Goal: Task Accomplishment & Management: Manage account settings

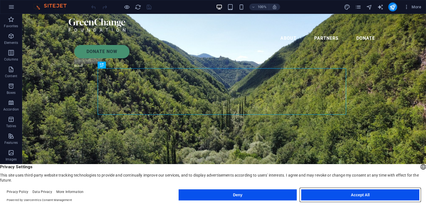
click at [366, 192] on button "Accept All" at bounding box center [360, 194] width 118 height 11
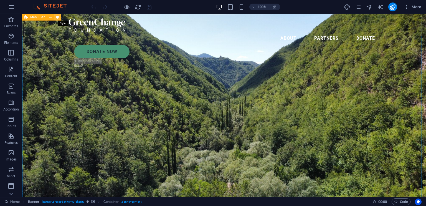
click at [56, 17] on icon at bounding box center [57, 17] width 3 height 6
select select "rem"
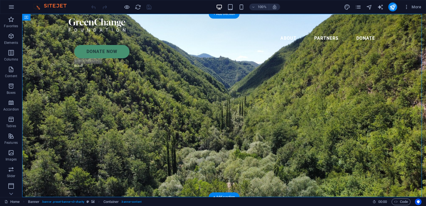
drag, startPoint x: 36, startPoint y: 77, endPoint x: 104, endPoint y: 69, distance: 68.1
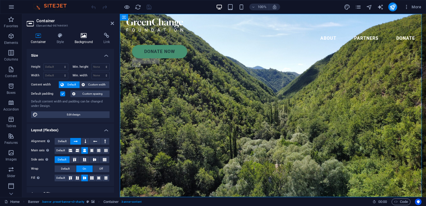
click at [83, 35] on icon at bounding box center [83, 36] width 27 height 6
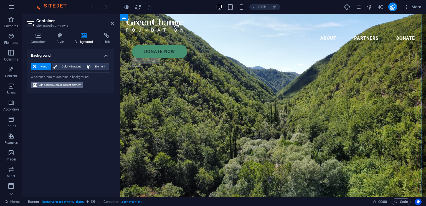
click at [62, 86] on span "Edit background on parent element" at bounding box center [60, 84] width 43 height 7
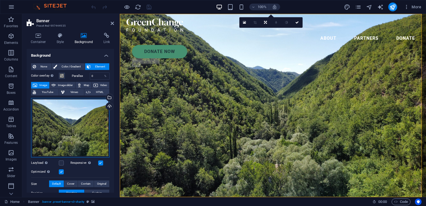
click at [68, 114] on div "Drag files here, click to choose files or select files from Files or our free s…" at bounding box center [70, 128] width 78 height 60
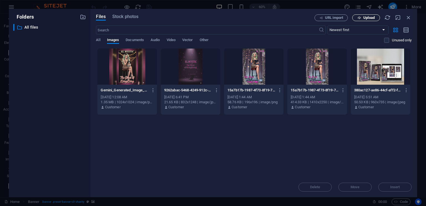
click at [368, 18] on span "Upload" at bounding box center [368, 17] width 11 height 3
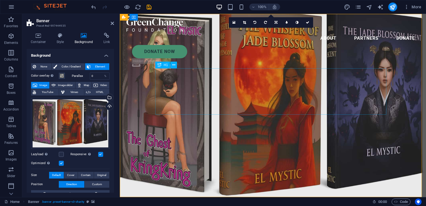
click at [308, 20] on link at bounding box center [307, 22] width 11 height 11
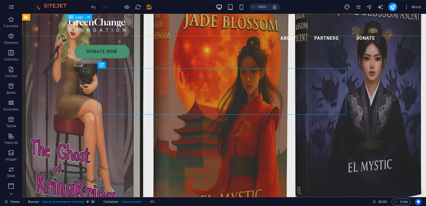
click at [89, 27] on div at bounding box center [224, 24] width 310 height 13
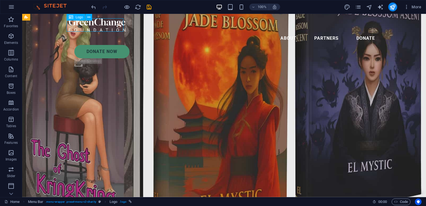
click at [109, 25] on div at bounding box center [224, 24] width 310 height 13
select select "px"
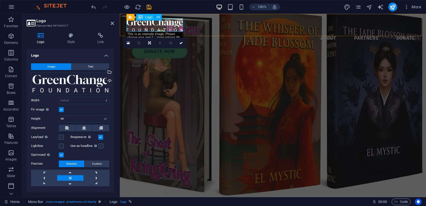
click at [181, 21] on div at bounding box center [272, 24] width 293 height 13
click at [99, 66] on button "Text" at bounding box center [91, 66] width 38 height 7
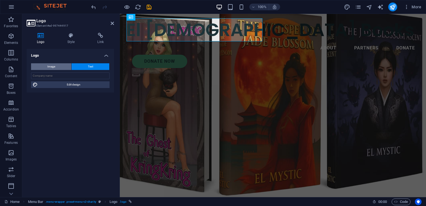
click at [56, 66] on button "Image" at bounding box center [51, 66] width 40 height 7
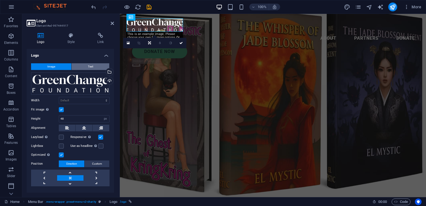
click at [75, 65] on button "Text" at bounding box center [91, 66] width 38 height 7
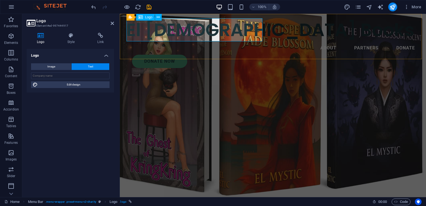
click at [252, 27] on div "El [DEMOGRAPHIC_DATA] Books" at bounding box center [272, 29] width 293 height 23
click at [59, 68] on button "Image" at bounding box center [51, 66] width 40 height 7
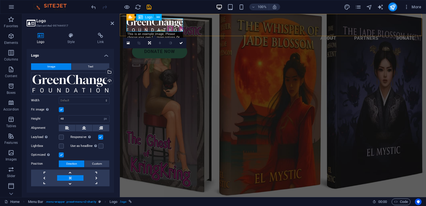
click at [168, 24] on div at bounding box center [272, 24] width 293 height 13
click at [164, 20] on div "Menu Bar Logo" at bounding box center [145, 17] width 39 height 7
click at [163, 25] on div at bounding box center [272, 24] width 293 height 13
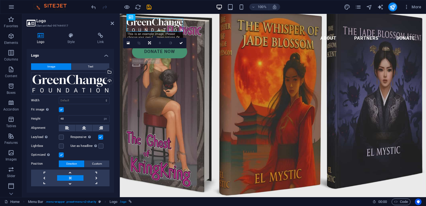
click at [164, 25] on div at bounding box center [272, 24] width 293 height 13
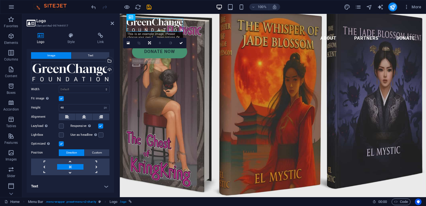
click at [109, 185] on h4 "Text" at bounding box center [70, 185] width 87 height 13
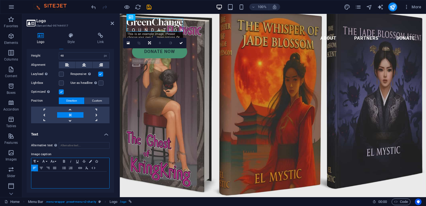
click at [65, 183] on div at bounding box center [70, 179] width 78 height 17
click at [75, 175] on p at bounding box center [70, 176] width 72 height 5
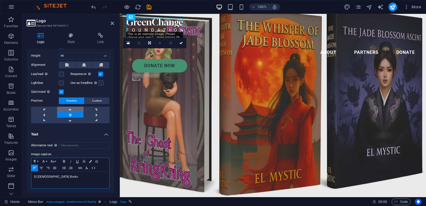
scroll to position [0, 0]
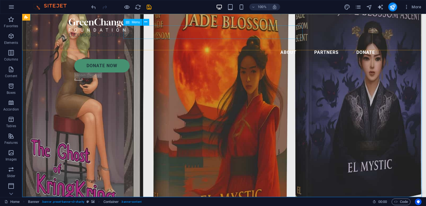
click at [213, 46] on nav "About Partners Donate" at bounding box center [224, 52] width 310 height 13
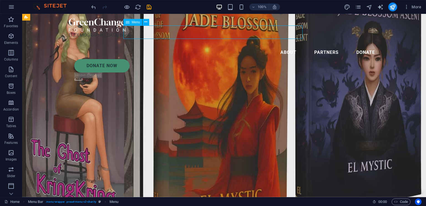
click at [218, 46] on nav "About Partners Donate" at bounding box center [224, 52] width 310 height 13
select select
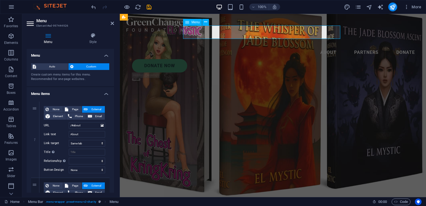
click at [242, 46] on nav "About Partners Donate" at bounding box center [272, 52] width 293 height 13
click at [84, 127] on input "/#about" at bounding box center [87, 125] width 36 height 7
click at [85, 137] on input "About" at bounding box center [87, 134] width 36 height 7
type input "About"
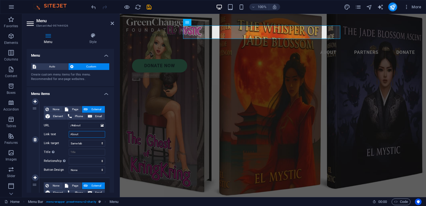
select select
type input "About The A"
select select
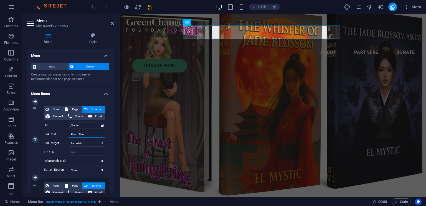
select select
type input "About The Autho"
select select
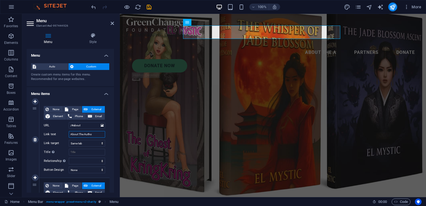
select select
type input "About The Author"
select select
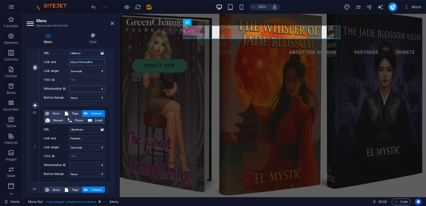
scroll to position [75, 0]
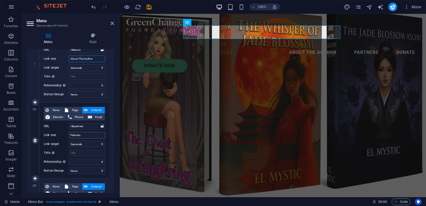
type input "About The Author"
click at [85, 135] on input "Partners" at bounding box center [87, 135] width 36 height 7
type input "P"
select select
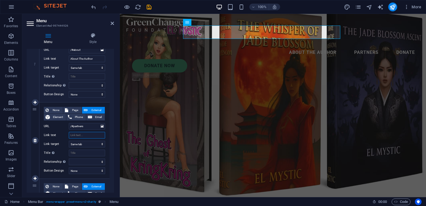
select select
type input "bo"
select select
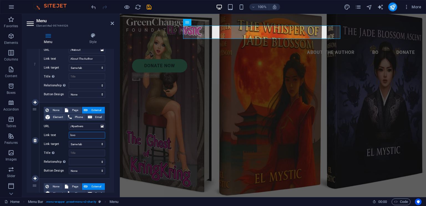
type input "book"
select select
type input "books"
select select
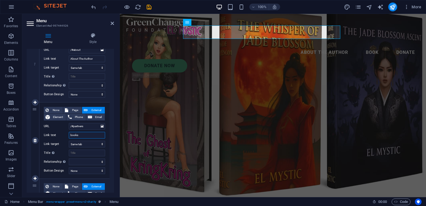
select select
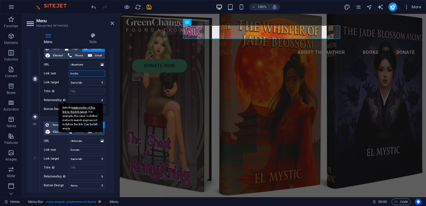
scroll to position [137, 0]
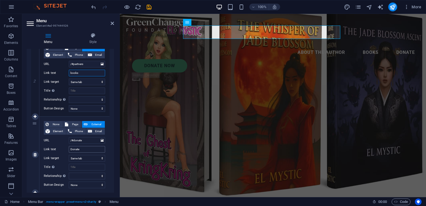
type input "books"
click at [89, 149] on input "Donate" at bounding box center [87, 149] width 36 height 7
type input "D"
select select
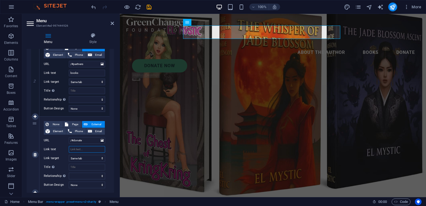
select select
type input "c"
select select
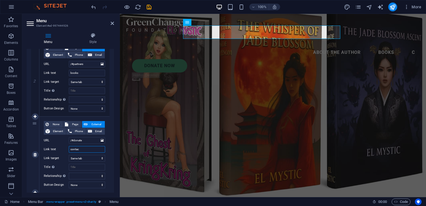
type input "contact"
select select
type input "contact us"
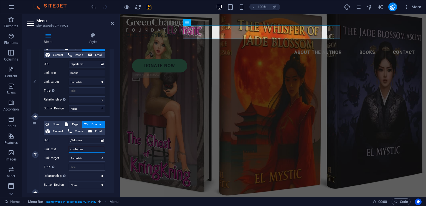
select select
type input "contact us"
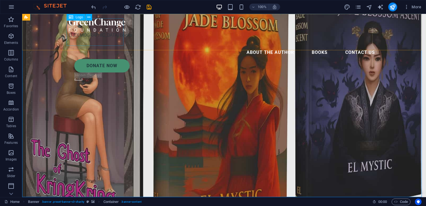
click at [111, 25] on div "El [DEMOGRAPHIC_DATA] Books" at bounding box center [224, 31] width 310 height 27
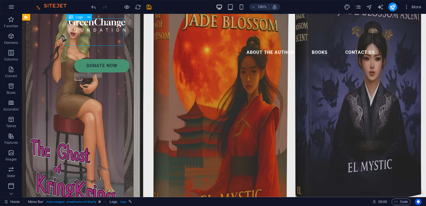
click at [111, 25] on div "El [DEMOGRAPHIC_DATA] Books" at bounding box center [224, 31] width 310 height 27
select select "px"
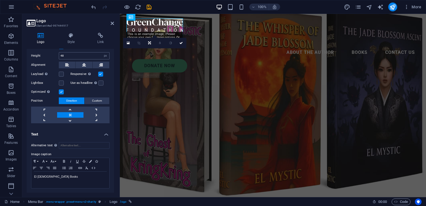
scroll to position [0, 0]
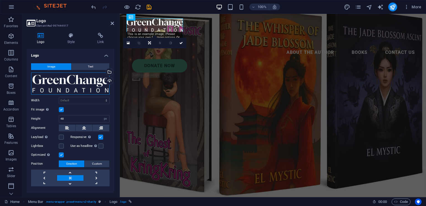
click at [90, 84] on div "Drag files here, click to choose files or select files from Files or our free s…" at bounding box center [70, 83] width 78 height 22
